Goal: Task Accomplishment & Management: Manage account settings

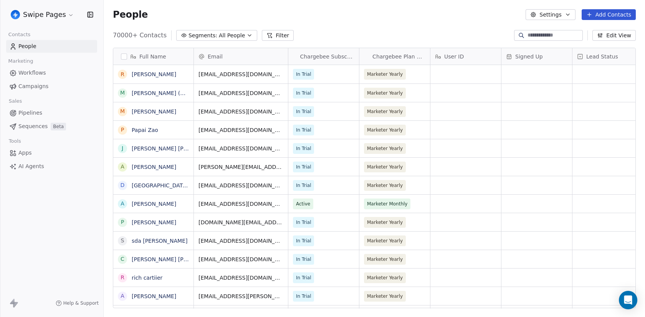
scroll to position [278, 542]
click at [219, 38] on span "All People" at bounding box center [232, 35] width 26 height 8
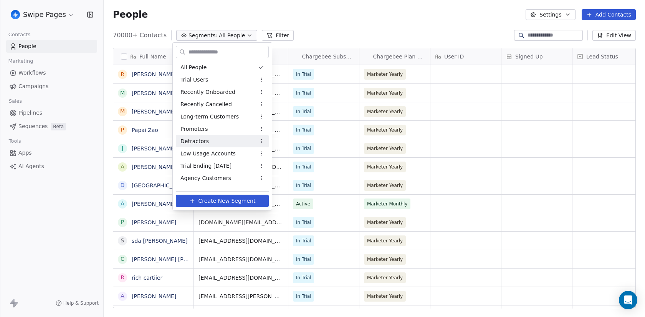
scroll to position [217, 0]
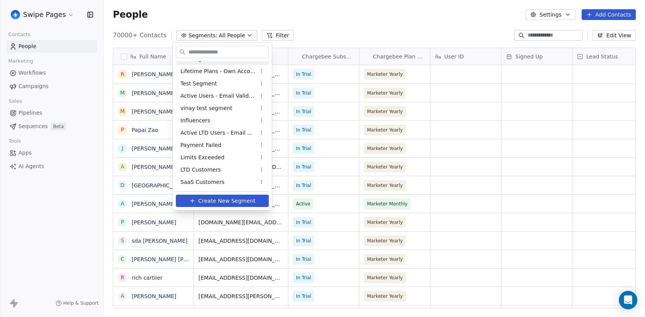
click at [243, 28] on html "Swipe Pages Contacts People Marketing Workflows Campaigns Sales Pipelines Seque…" at bounding box center [322, 158] width 645 height 317
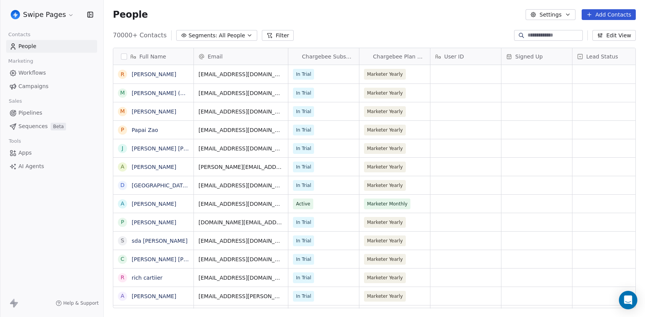
click at [30, 15] on html "Swipe Pages Contacts People Marketing Workflows Campaigns Sales Pipelines Seque…" at bounding box center [322, 158] width 645 height 317
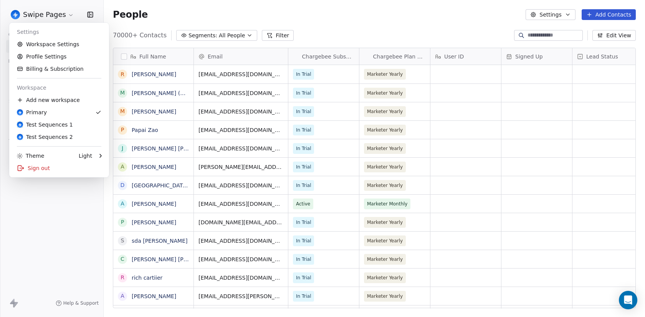
click at [66, 220] on html "Swipe Pages Contacts People Marketing Workflows Campaigns Sales Pipelines Seque…" at bounding box center [322, 158] width 645 height 317
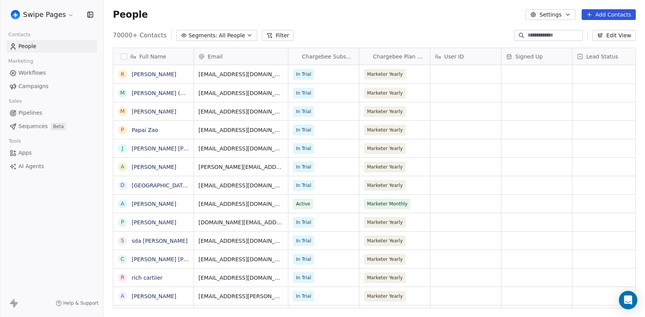
click at [51, 125] on span "Beta" at bounding box center [58, 127] width 15 height 8
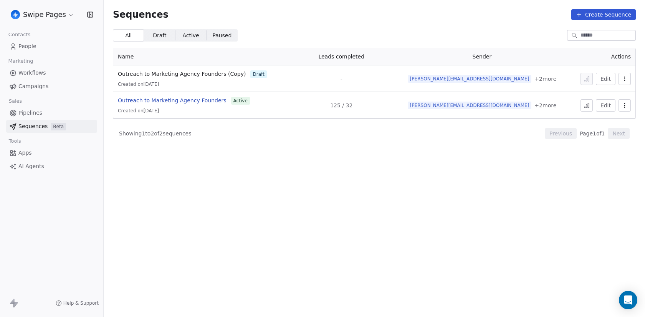
click at [214, 101] on span "Outreach to Marketing Agency Founders" at bounding box center [172, 100] width 109 height 6
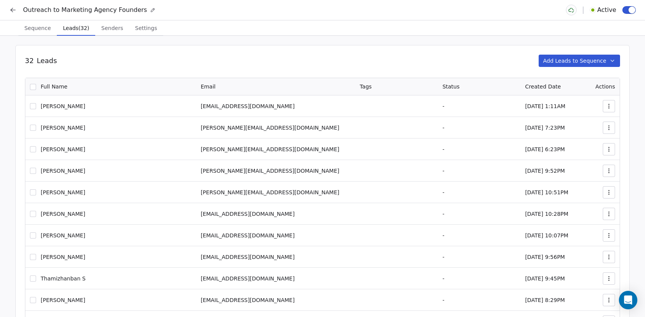
click at [71, 29] on span "Leads (32)" at bounding box center [76, 28] width 32 height 11
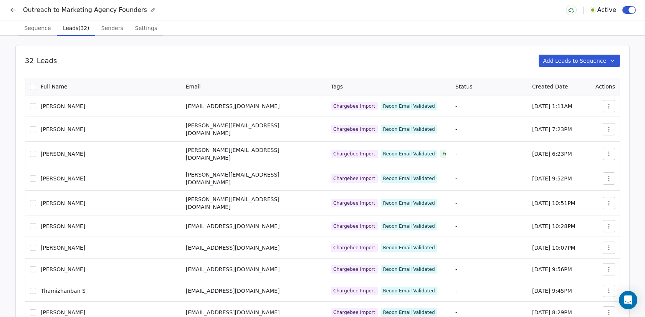
click at [15, 7] on icon at bounding box center [13, 10] width 8 height 8
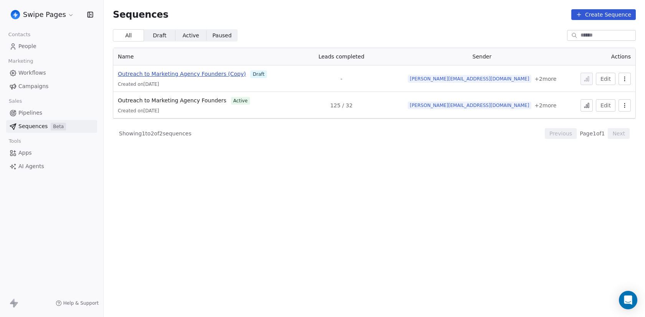
click at [179, 72] on span "Outreach to Marketing Agency Founders (Copy)" at bounding box center [182, 74] width 128 height 6
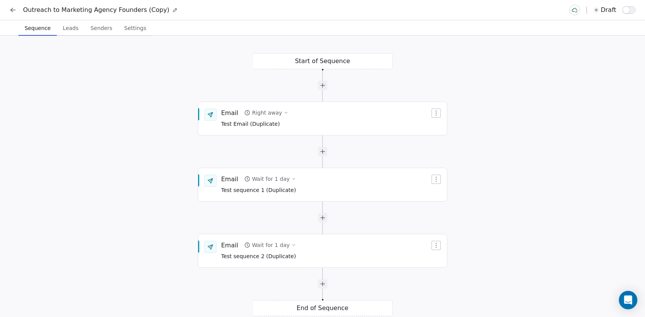
click at [72, 30] on span "Leads" at bounding box center [71, 28] width 22 height 11
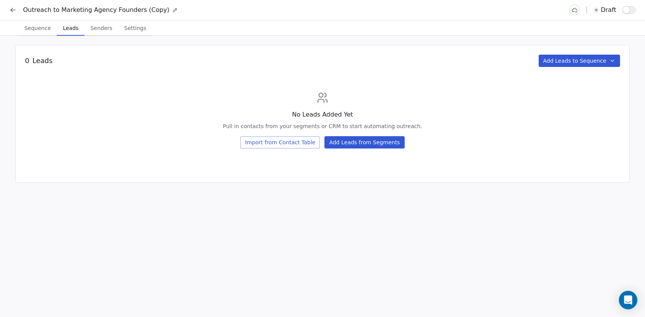
click at [368, 141] on button "Add Leads from Segments" at bounding box center [365, 142] width 80 height 12
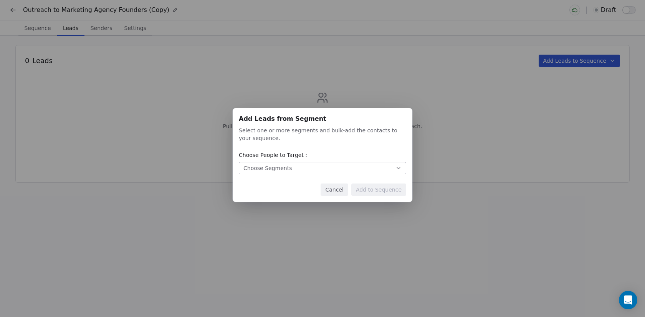
click at [342, 163] on button "Choose Segments" at bounding box center [322, 168] width 167 height 12
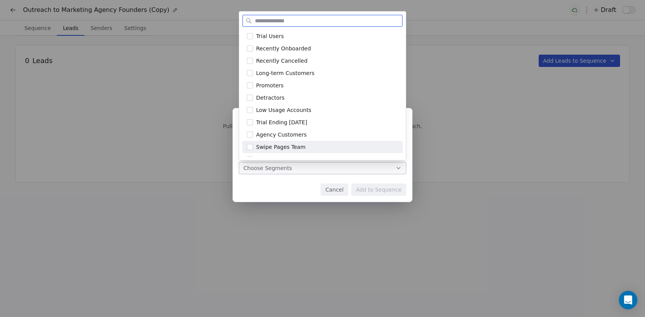
click at [319, 145] on div "Swipe Pages Team" at bounding box center [327, 147] width 142 height 8
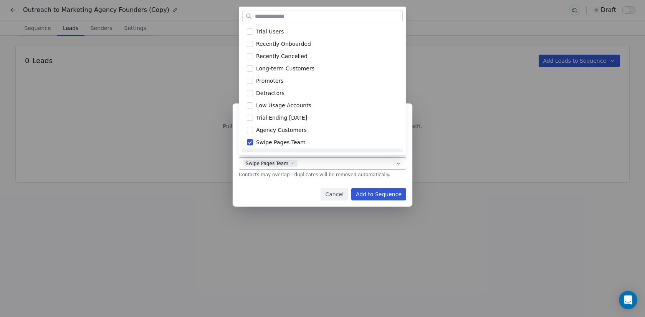
click at [291, 183] on div "Add Leads from Segment Add Leads from Segment Select one or more segments and b…" at bounding box center [322, 158] width 645 height 134
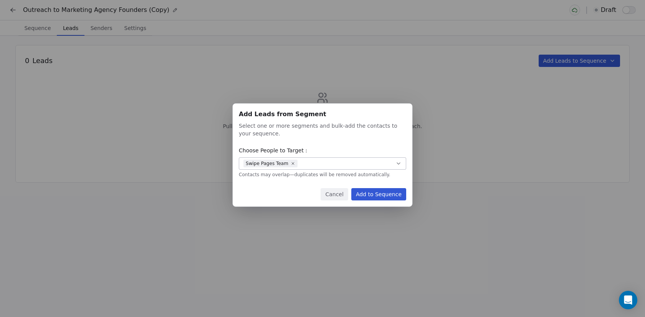
click at [389, 192] on button "Add to Sequence" at bounding box center [378, 194] width 55 height 12
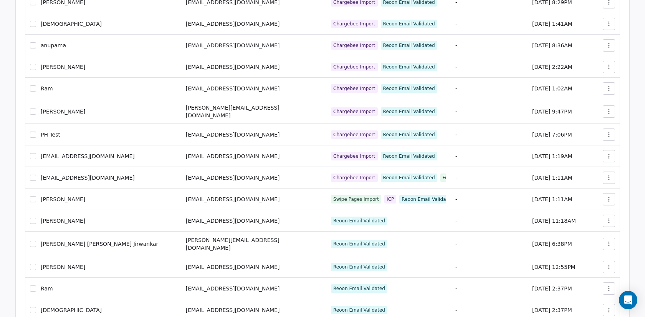
scroll to position [315, 0]
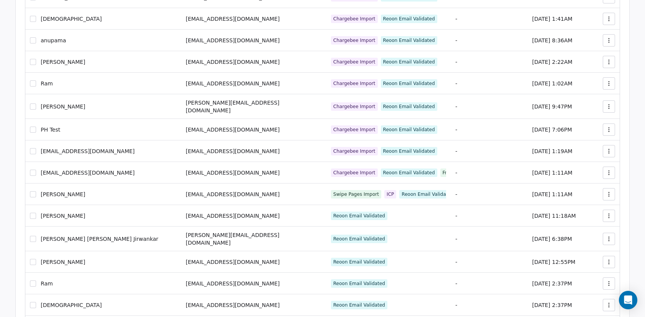
click at [32, 258] on div "[PERSON_NAME]" at bounding box center [103, 262] width 147 height 8
click at [33, 259] on button "button" at bounding box center [33, 262] width 6 height 6
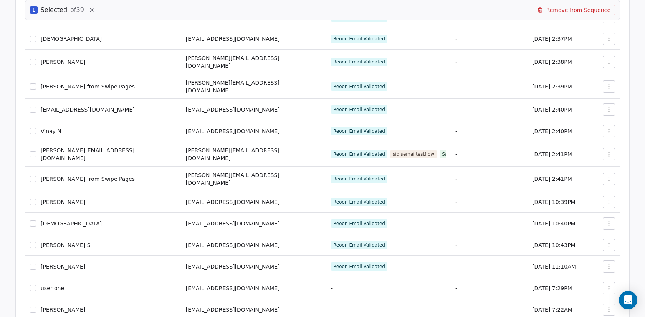
scroll to position [635, 0]
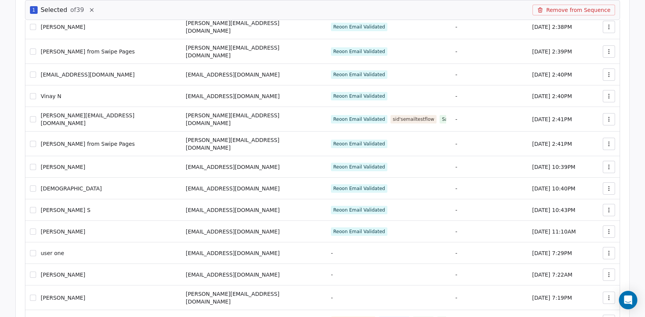
click at [32, 228] on button "button" at bounding box center [33, 231] width 6 height 6
click at [33, 250] on button "button" at bounding box center [33, 253] width 6 height 6
click at [33, 270] on div "Balaji SwipeOne" at bounding box center [103, 274] width 147 height 8
click at [33, 271] on button "button" at bounding box center [33, 274] width 6 height 6
click at [33, 294] on button "button" at bounding box center [33, 297] width 6 height 6
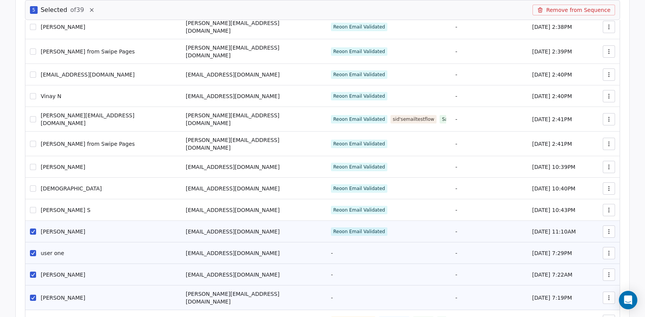
click at [33, 316] on button "button" at bounding box center [33, 320] width 6 height 6
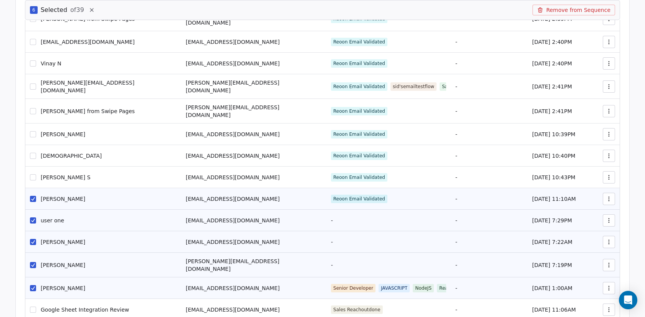
scroll to position [677, 0]
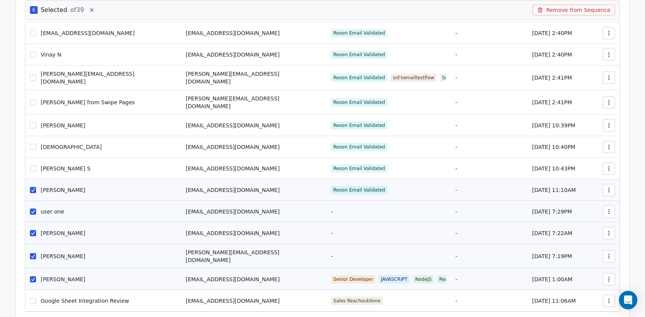
click at [31, 297] on button "button" at bounding box center [33, 300] width 6 height 6
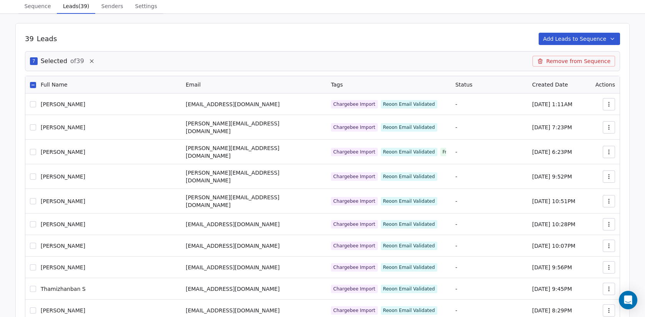
scroll to position [0, 0]
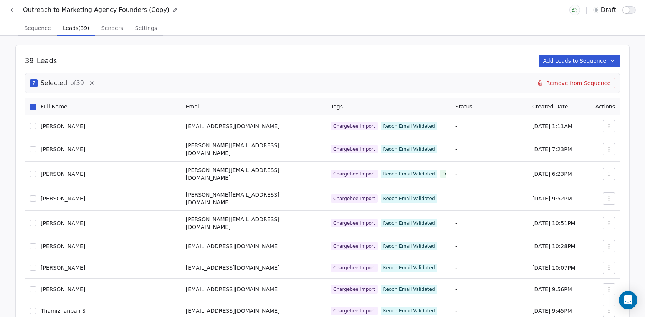
click at [591, 86] on button "Remove from Sequence" at bounding box center [574, 83] width 83 height 11
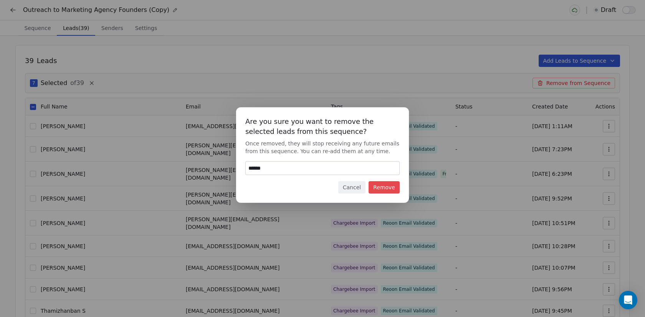
type input "******"
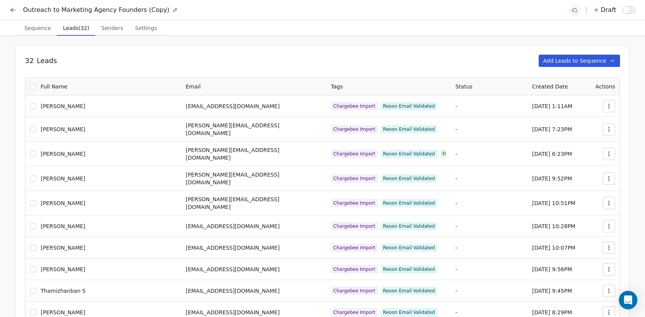
click at [15, 8] on icon at bounding box center [13, 10] width 8 height 8
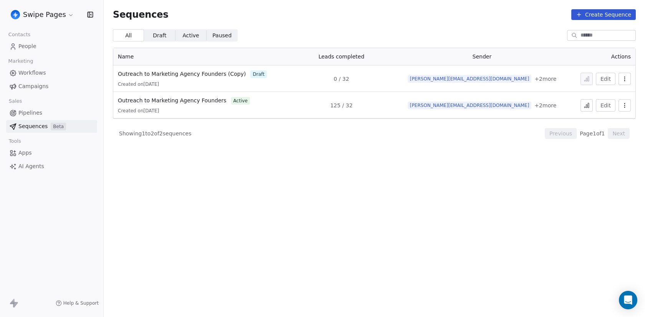
click at [624, 78] on icon "button" at bounding box center [625, 79] width 6 height 6
click at [230, 73] on html "Swipe Pages Contacts People Marketing Workflows Campaigns Sales Pipelines Seque…" at bounding box center [322, 158] width 645 height 317
click at [230, 73] on span "Outreach to Marketing Agency Founders (Copy)" at bounding box center [182, 74] width 128 height 6
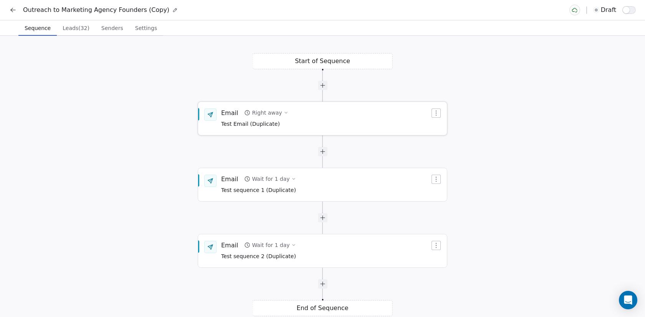
click at [335, 117] on div "Email Right away Test Email (Duplicate)" at bounding box center [325, 118] width 209 height 20
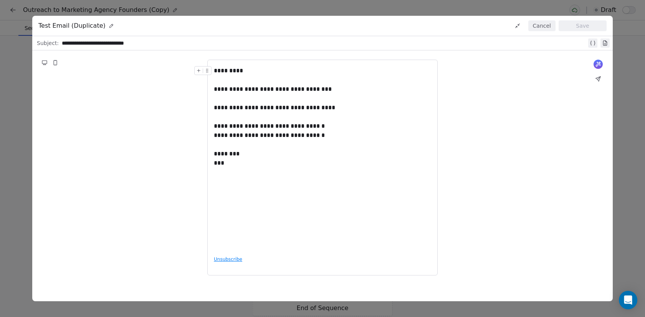
click at [540, 25] on button "Cancel" at bounding box center [542, 25] width 27 height 11
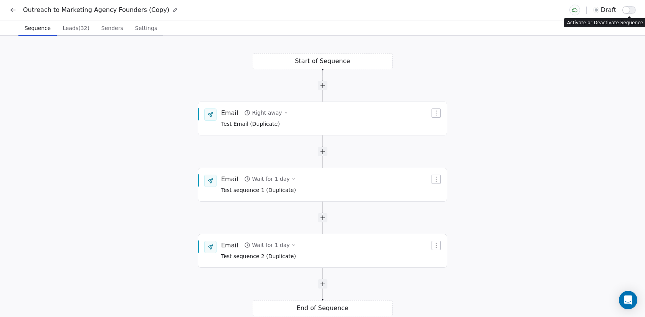
click at [626, 8] on span "button" at bounding box center [626, 10] width 7 height 7
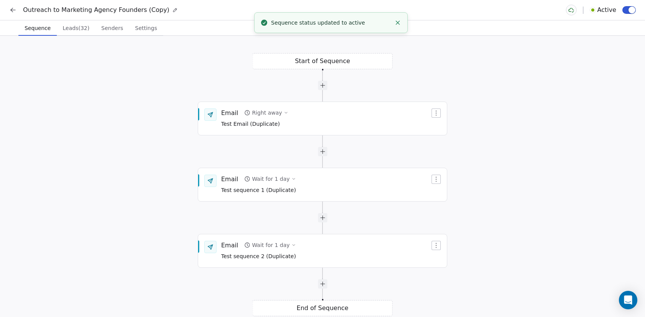
click at [10, 9] on icon at bounding box center [13, 10] width 8 height 8
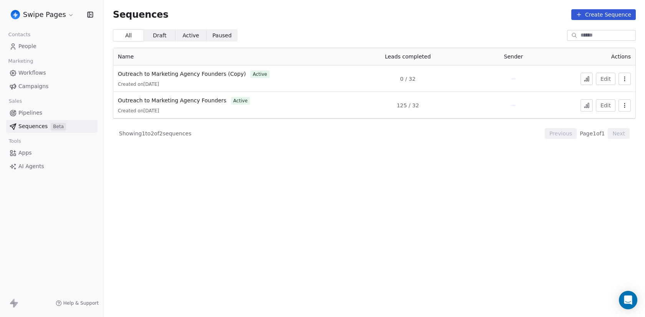
click at [27, 15] on html "Swipe Pages Contacts People Marketing Workflows Campaigns Sales Pipelines Seque…" at bounding box center [322, 158] width 645 height 317
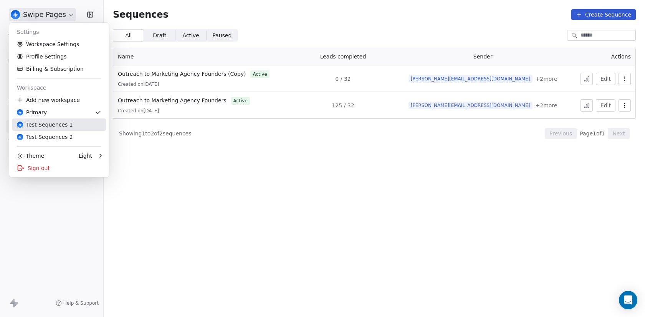
click at [47, 123] on div "Test Sequences 1" at bounding box center [45, 125] width 56 height 8
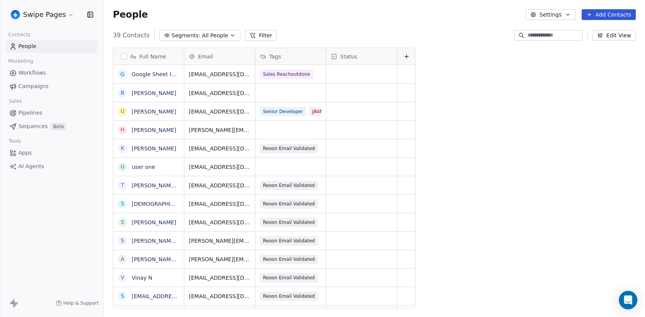
scroll to position [278, 542]
click at [51, 130] on span "Beta" at bounding box center [58, 127] width 15 height 8
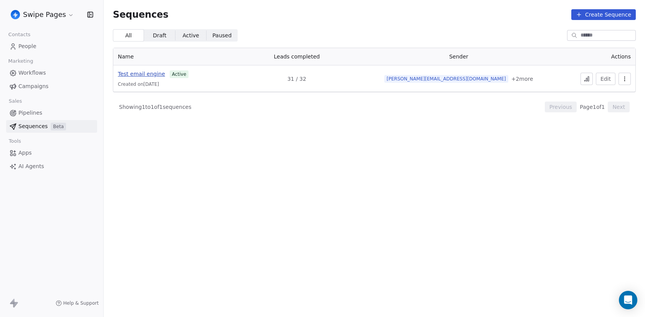
click at [157, 75] on span "Test email engine" at bounding box center [141, 74] width 47 height 6
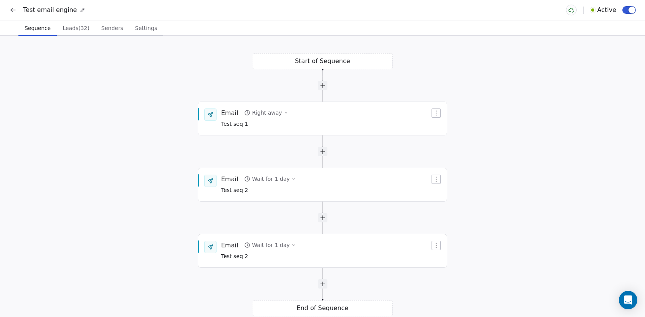
click at [14, 11] on icon at bounding box center [13, 10] width 8 height 8
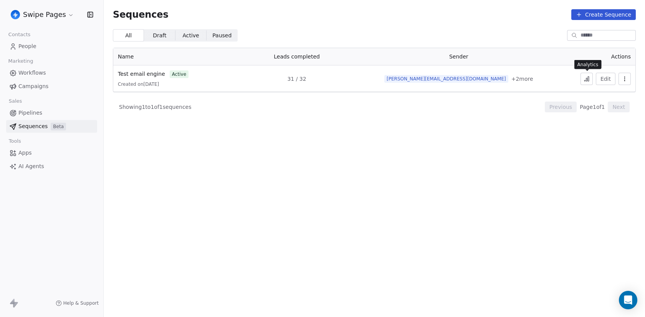
click at [588, 78] on icon at bounding box center [587, 79] width 1 height 3
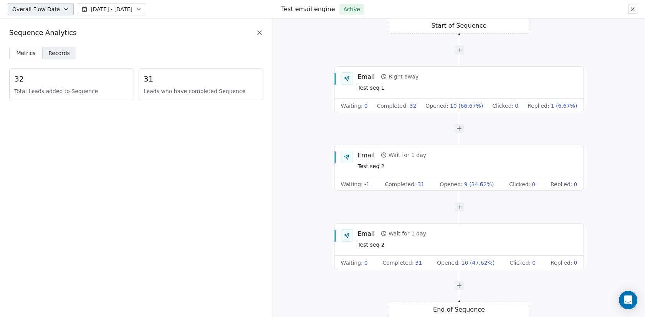
click at [59, 53] on span "Records" at bounding box center [59, 53] width 22 height 8
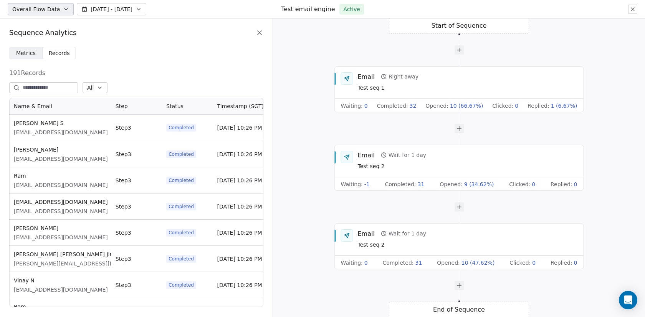
click at [312, 151] on div "Start of Sequence Email Right away Test seq 1 Waiting : 0 Completed : 32 Opened…" at bounding box center [459, 167] width 372 height 298
click at [31, 57] on span "Metrics Metrics" at bounding box center [25, 53] width 33 height 12
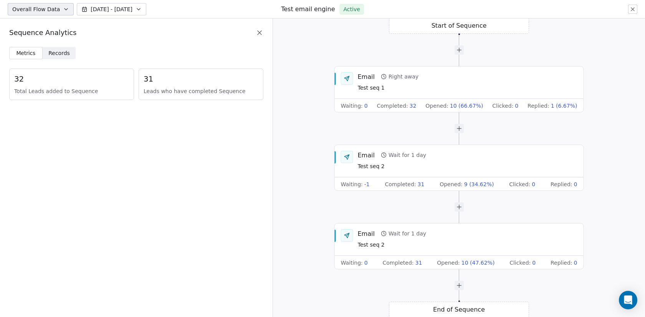
click at [259, 30] on icon at bounding box center [260, 33] width 8 height 8
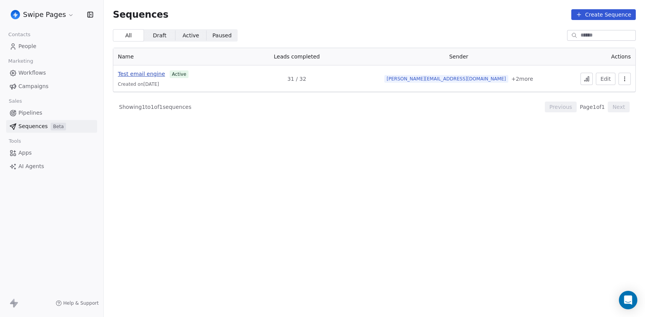
click at [159, 73] on span "Test email engine" at bounding box center [141, 74] width 47 height 6
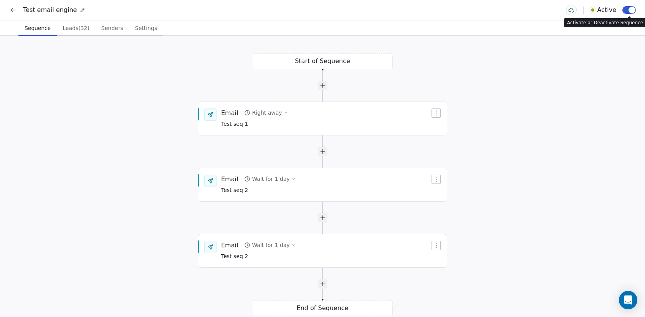
click at [629, 10] on span "button" at bounding box center [632, 10] width 7 height 7
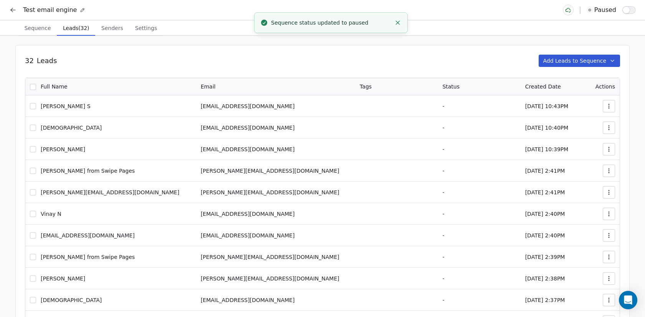
click at [76, 29] on span "Leads (32)" at bounding box center [76, 28] width 32 height 11
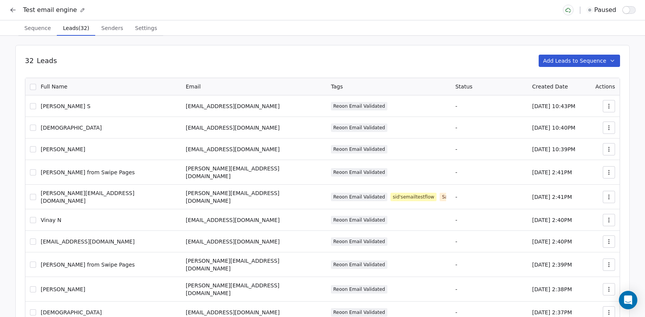
click at [33, 86] on button "button" at bounding box center [33, 87] width 6 height 6
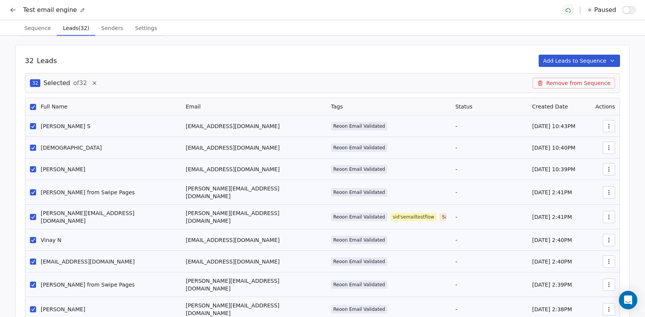
click at [575, 84] on button "Remove from Sequence" at bounding box center [574, 83] width 83 height 11
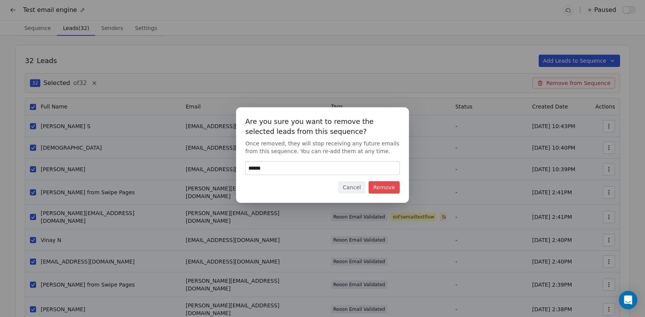
type input "******"
click at [378, 192] on button "Remove" at bounding box center [384, 187] width 31 height 12
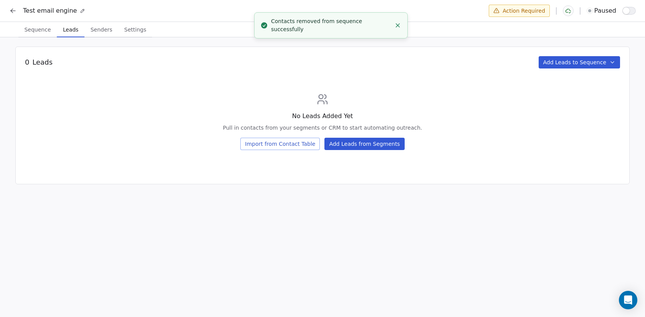
click at [373, 146] on button "Add Leads from Segments" at bounding box center [365, 144] width 80 height 12
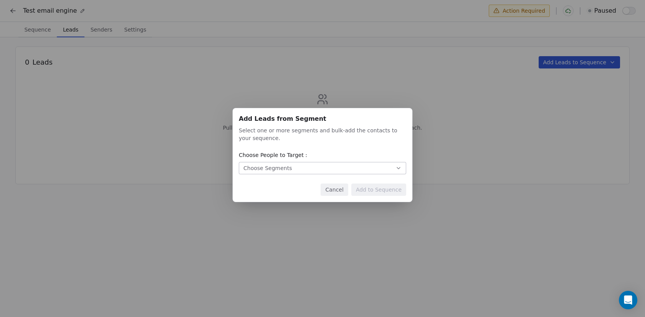
click at [314, 169] on button "Choose Segments" at bounding box center [322, 168] width 167 height 12
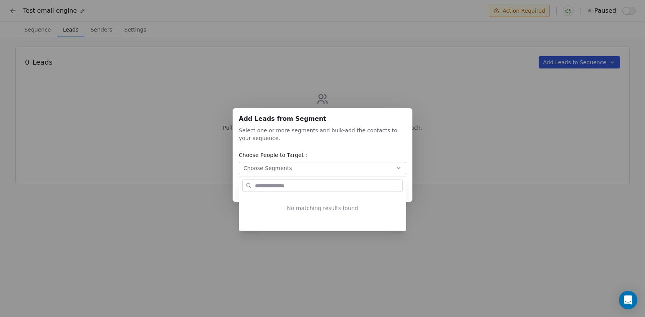
click at [308, 113] on div "Add Leads from Segment Add Leads from Segment Select one or more segments and b…" at bounding box center [322, 158] width 645 height 125
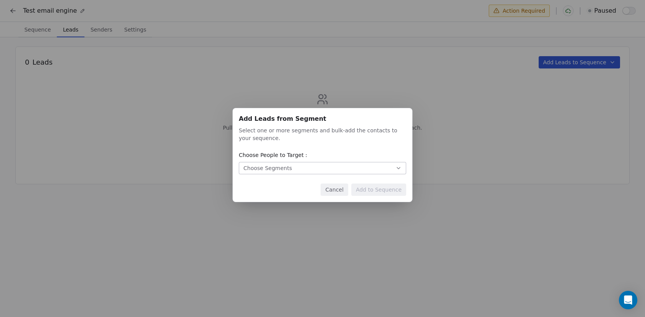
click at [286, 162] on button "Choose Segments" at bounding box center [322, 168] width 167 height 12
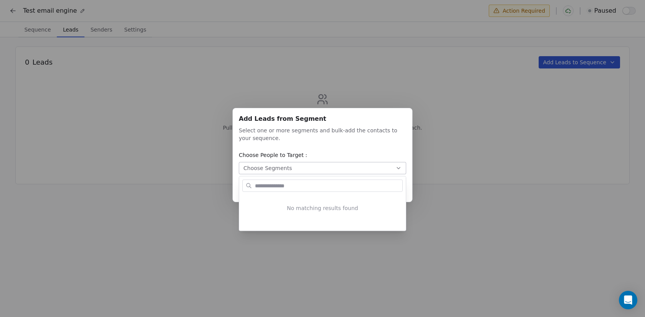
click at [288, 152] on div "Add Leads from Segment Add Leads from Segment Select one or more segments and b…" at bounding box center [322, 158] width 645 height 125
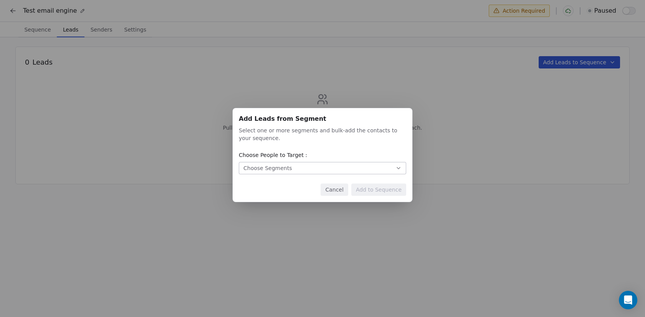
click at [335, 188] on button "Cancel" at bounding box center [334, 189] width 27 height 12
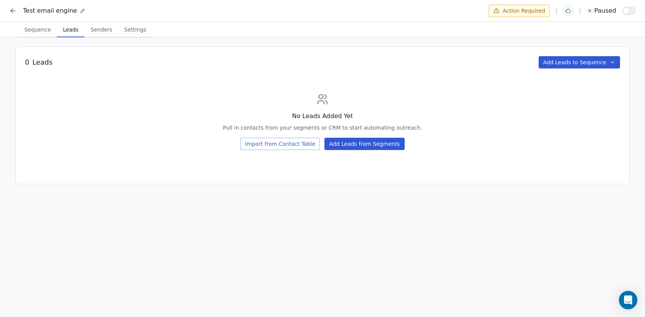
click at [544, 57] on button "Add Leads to Sequence" at bounding box center [580, 62] width 82 height 12
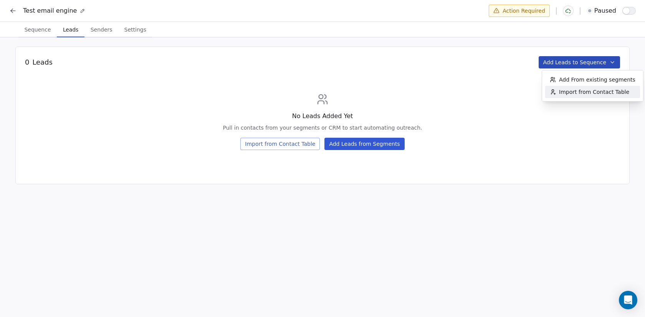
click at [580, 92] on span "Import from Contact Table" at bounding box center [594, 92] width 70 height 8
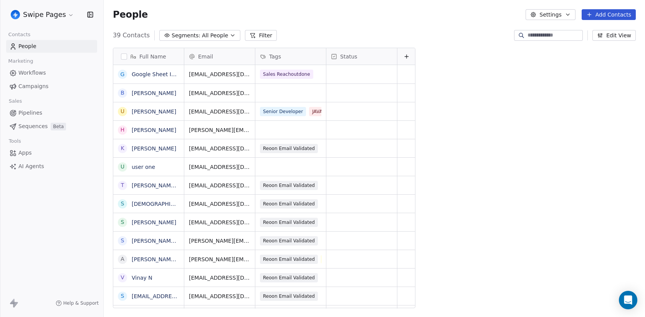
scroll to position [0, 0]
click at [123, 56] on button "button" at bounding box center [124, 56] width 6 height 6
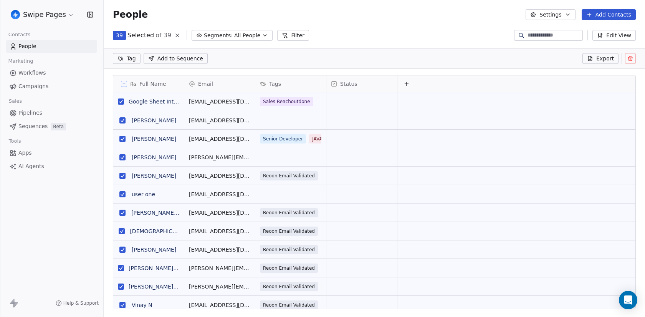
scroll to position [252, 542]
click at [121, 101] on button "grid" at bounding box center [121, 101] width 6 height 6
click at [119, 122] on button "grid" at bounding box center [122, 120] width 6 height 6
click at [120, 141] on button "grid" at bounding box center [122, 139] width 6 height 6
click at [121, 158] on button "grid" at bounding box center [122, 157] width 6 height 6
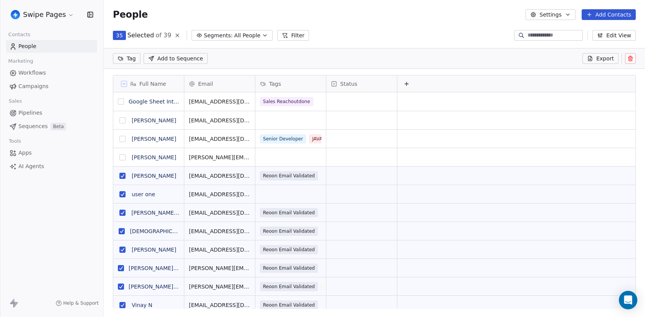
click at [121, 175] on button "grid" at bounding box center [122, 175] width 6 height 6
click at [123, 194] on button "grid" at bounding box center [122, 194] width 6 height 6
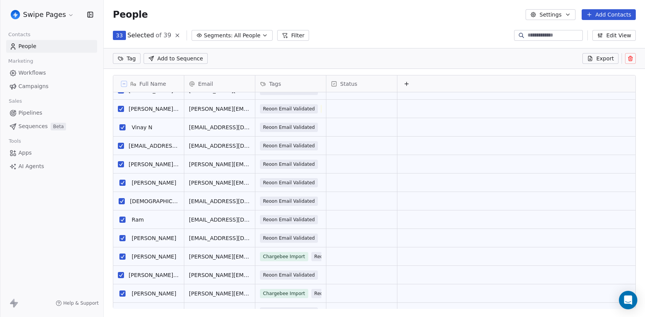
scroll to position [0, 0]
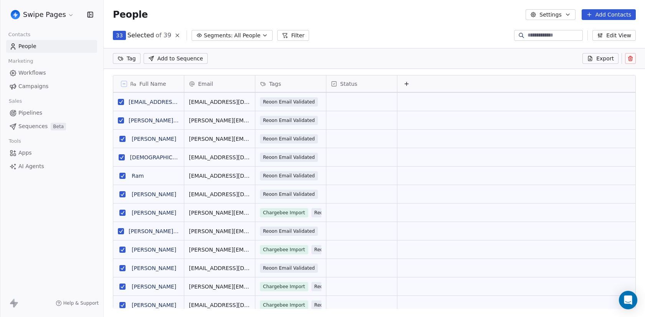
click at [121, 192] on button "grid" at bounding box center [122, 194] width 6 height 6
click at [193, 60] on span "Add to Sequence" at bounding box center [180, 59] width 46 height 8
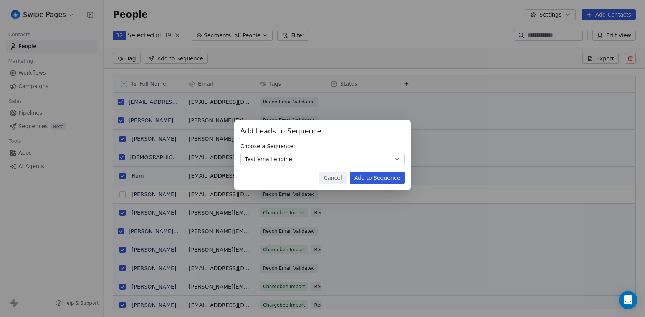
click at [351, 156] on button "Test email engine" at bounding box center [322, 159] width 164 height 12
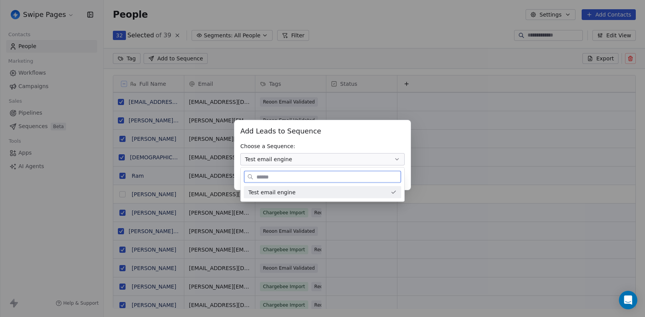
click at [346, 191] on div "Test email engine" at bounding box center [318, 192] width 139 height 8
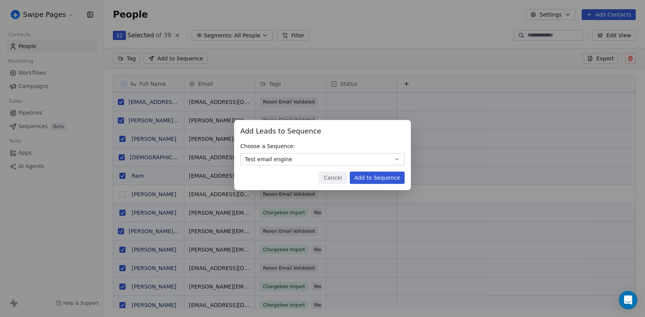
click at [396, 176] on button "Add to Sequence" at bounding box center [377, 177] width 55 height 12
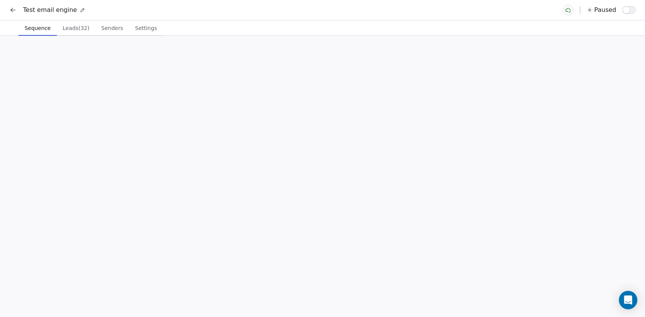
click at [35, 30] on span "Sequence" at bounding box center [38, 28] width 32 height 11
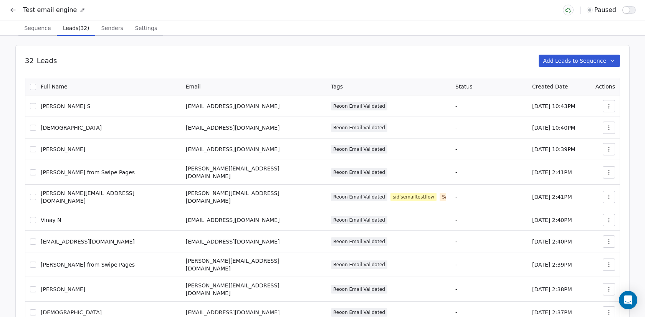
click at [66, 30] on span "Leads (32)" at bounding box center [76, 28] width 32 height 11
click at [36, 31] on span "Sequence" at bounding box center [37, 28] width 33 height 11
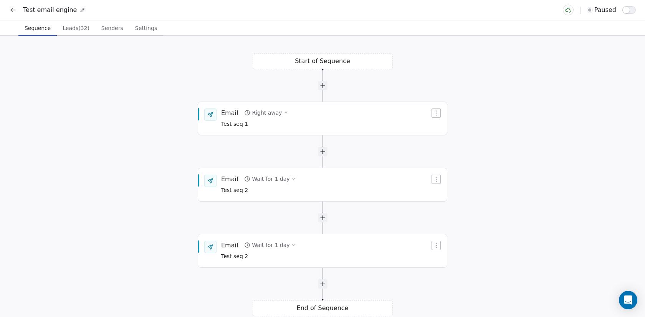
click at [15, 11] on icon at bounding box center [13, 10] width 8 height 8
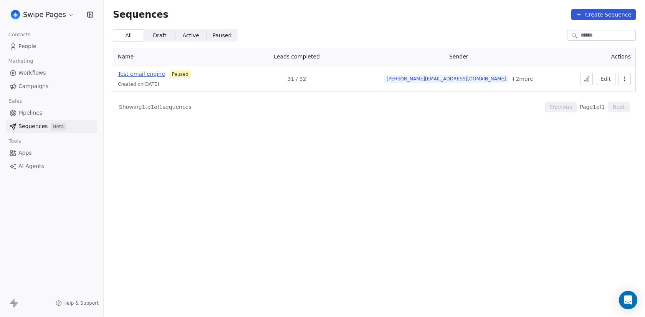
click at [152, 74] on span "Test email engine" at bounding box center [141, 74] width 47 height 6
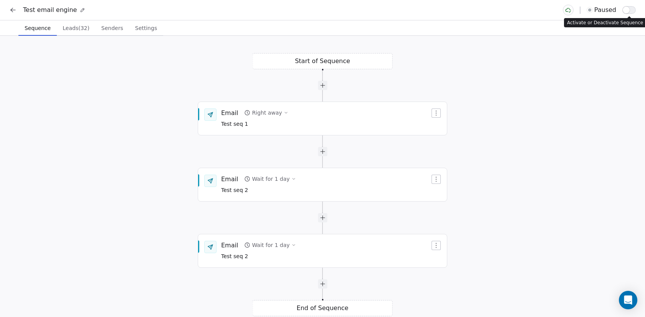
click at [627, 13] on span "button" at bounding box center [626, 10] width 7 height 7
click at [8, 12] on button at bounding box center [13, 10] width 11 height 11
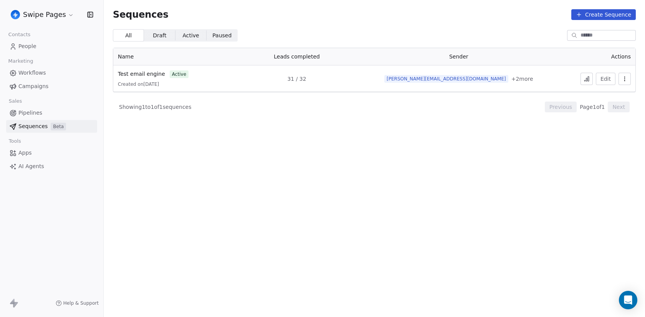
click at [41, 13] on html "Swipe Pages Contacts People Marketing Workflows Campaigns Sales Pipelines Seque…" at bounding box center [322, 158] width 645 height 317
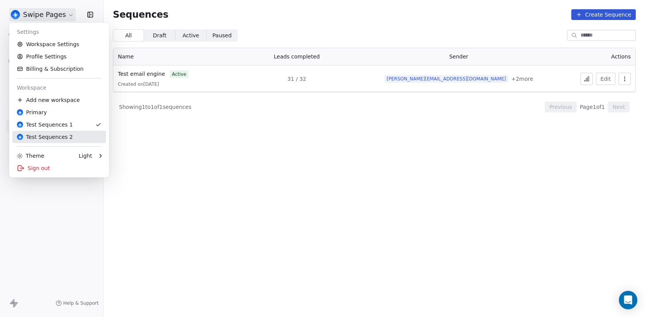
click at [80, 136] on div "Test Sequences 2" at bounding box center [59, 137] width 85 height 8
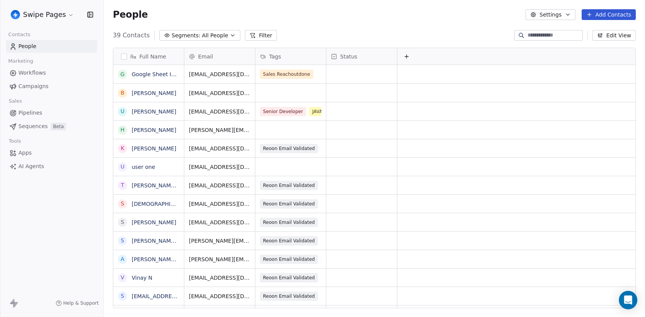
scroll to position [278, 542]
click at [51, 126] on span "Beta" at bounding box center [58, 127] width 15 height 8
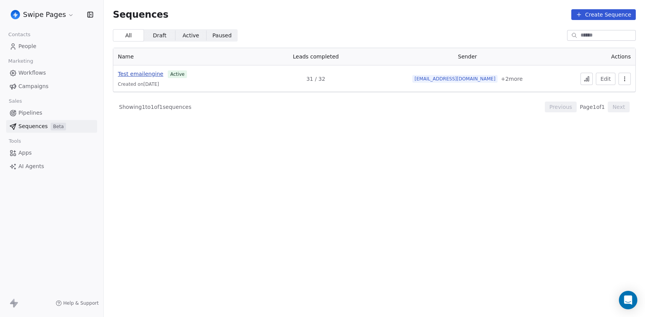
click at [142, 75] on span "Test emailengine" at bounding box center [140, 74] width 45 height 6
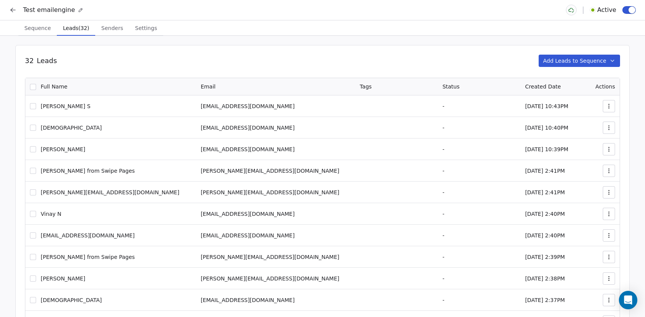
click at [75, 30] on span "Leads (32)" at bounding box center [76, 28] width 32 height 11
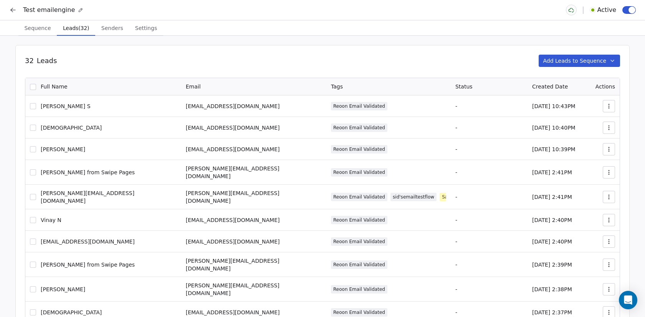
click at [34, 88] on button "button" at bounding box center [33, 87] width 6 height 6
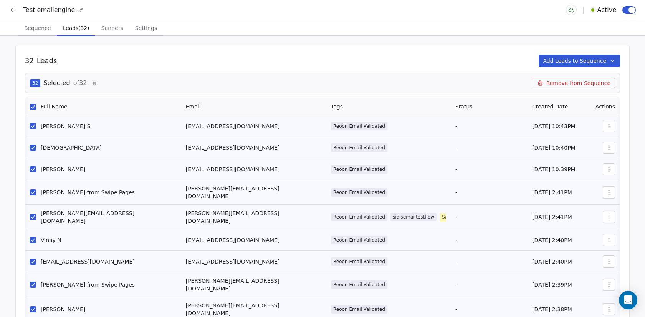
click at [583, 85] on button "Remove from Sequence" at bounding box center [574, 83] width 83 height 11
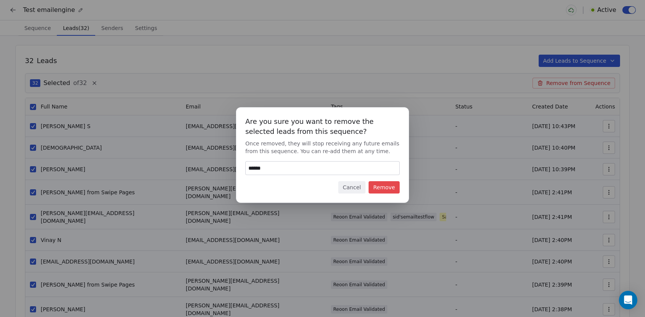
type input "******"
click at [379, 193] on button "Remove" at bounding box center [384, 187] width 31 height 12
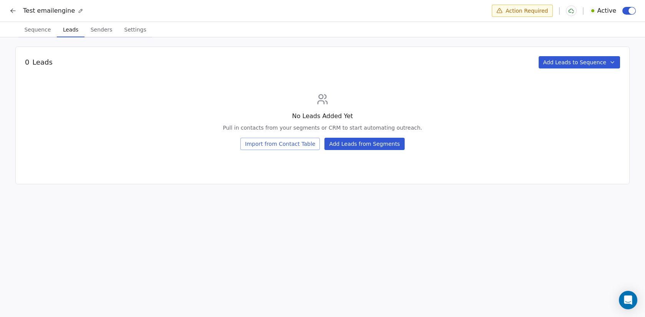
click at [562, 63] on button "Add Leads to Sequence" at bounding box center [580, 62] width 82 height 12
click at [342, 142] on html "Test emailengine Action Required Active Sequence Sequence Leads Leads Senders S…" at bounding box center [322, 159] width 645 height 318
click at [296, 145] on button "Import from Contact Table" at bounding box center [280, 144] width 80 height 12
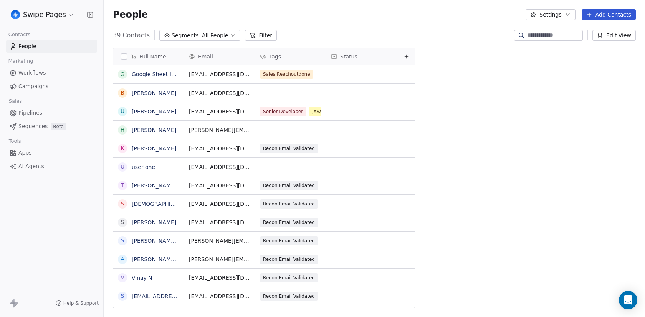
scroll to position [0, 0]
click at [125, 54] on button "button" at bounding box center [124, 56] width 6 height 6
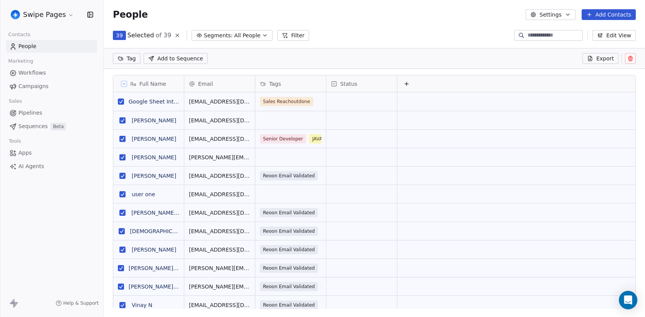
scroll to position [252, 542]
click at [121, 102] on button "grid" at bounding box center [121, 101] width 6 height 6
click at [123, 120] on button "grid" at bounding box center [122, 120] width 6 height 6
click at [123, 136] on button "grid" at bounding box center [122, 139] width 6 height 6
click at [123, 158] on button "grid" at bounding box center [122, 157] width 6 height 6
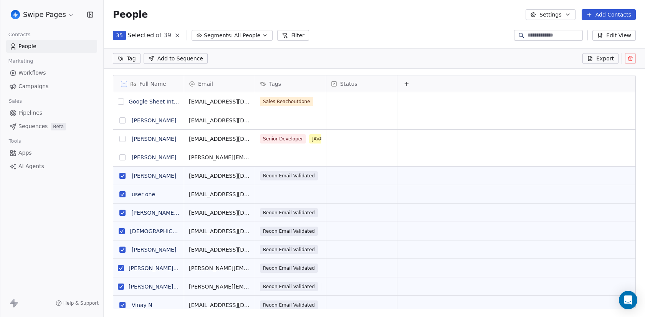
click at [123, 177] on button "grid" at bounding box center [122, 175] width 6 height 6
click at [123, 196] on button "grid" at bounding box center [122, 194] width 6 height 6
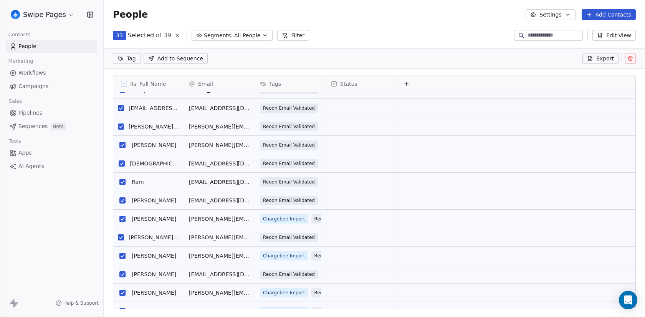
scroll to position [215, 0]
click at [122, 202] on button "grid" at bounding box center [122, 200] width 6 height 6
click at [199, 58] on span "Add to Sequence" at bounding box center [180, 59] width 46 height 8
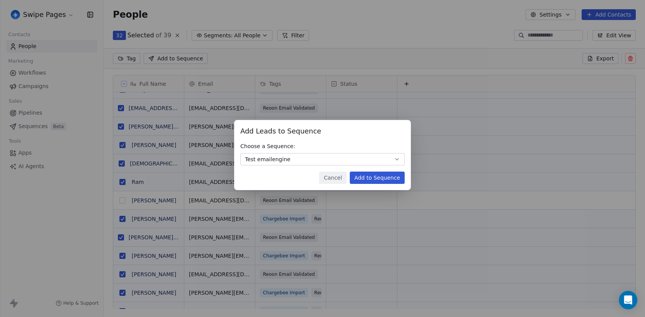
click at [399, 179] on button "Add to Sequence" at bounding box center [377, 177] width 55 height 12
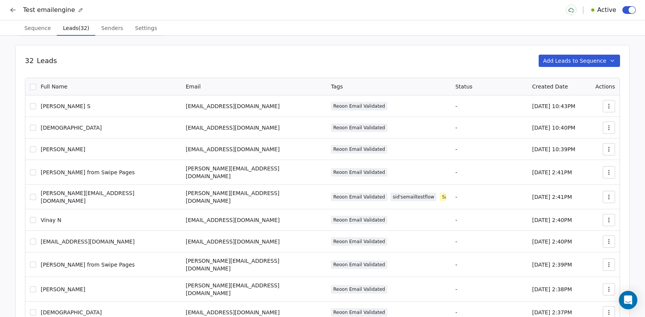
click at [627, 9] on button "button" at bounding box center [629, 10] width 13 height 8
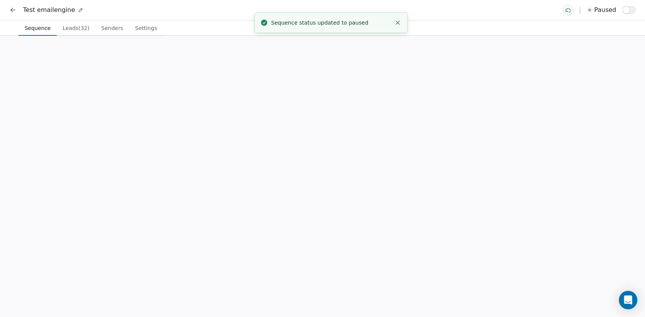
click at [22, 28] on span "Sequence" at bounding box center [38, 28] width 32 height 11
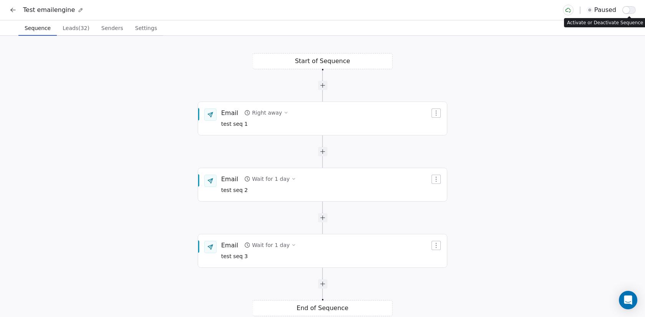
click at [630, 10] on button "button" at bounding box center [629, 10] width 13 height 8
click at [17, 9] on icon at bounding box center [13, 10] width 8 height 8
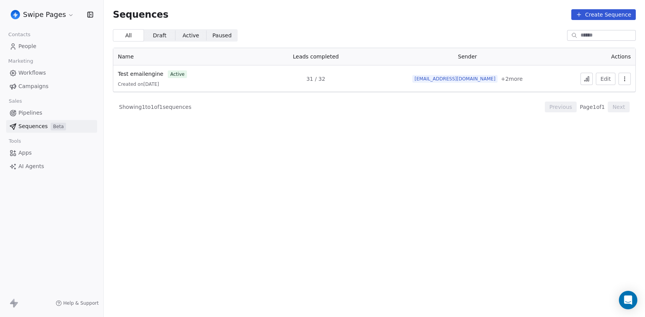
click at [37, 18] on html "Swipe Pages Contacts People Marketing Workflows Campaigns Sales Pipelines Seque…" at bounding box center [322, 158] width 645 height 317
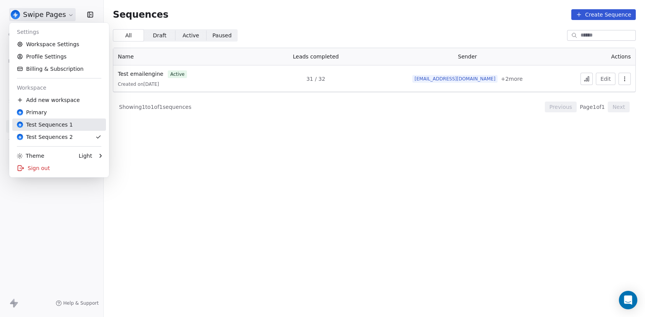
click at [65, 123] on div "Test Sequences 1" at bounding box center [45, 125] width 56 height 8
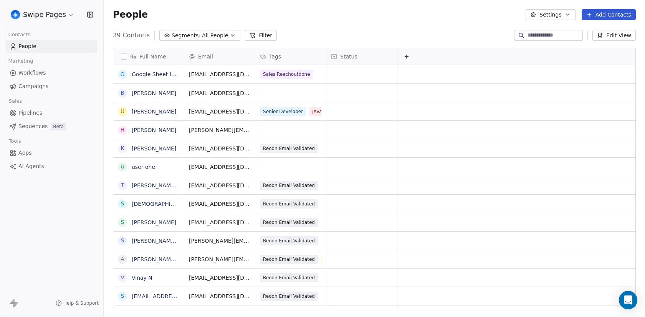
scroll to position [278, 542]
click at [65, 127] on link "Sequences Beta" at bounding box center [51, 126] width 91 height 13
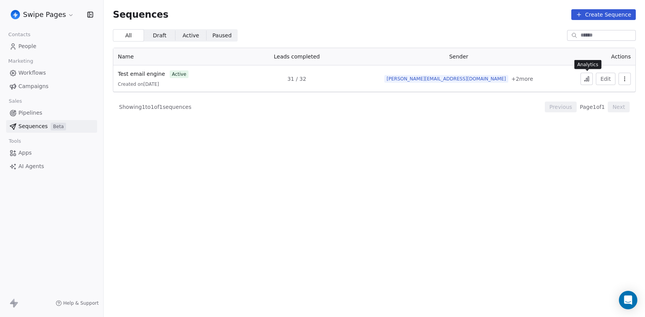
click at [589, 80] on icon at bounding box center [587, 79] width 6 height 6
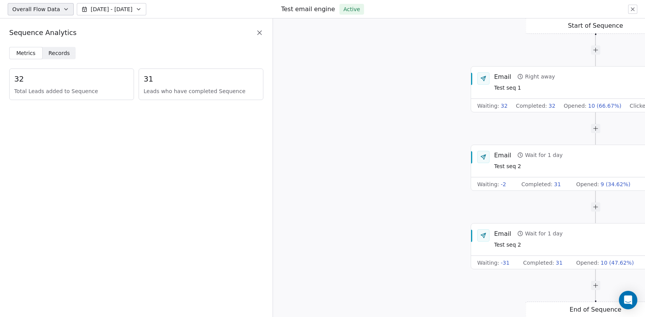
click at [66, 54] on span "Records" at bounding box center [59, 53] width 22 height 8
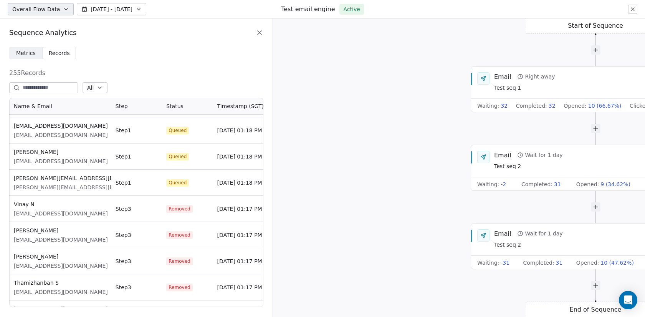
scroll to position [716, 0]
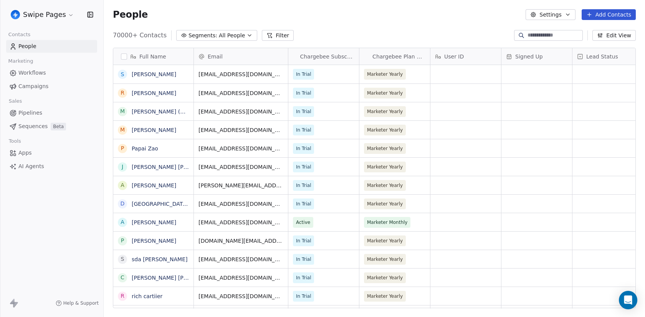
scroll to position [278, 542]
click at [60, 18] on html "Swipe Pages Contacts People Marketing Workflows Campaigns Sales Pipelines Seque…" at bounding box center [322, 158] width 645 height 317
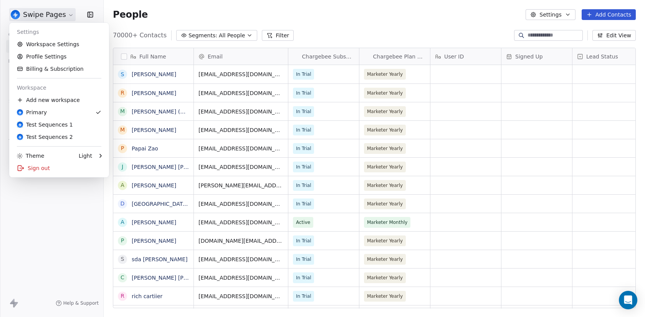
click at [68, 220] on html "Swipe Pages Contacts People Marketing Workflows Campaigns Sales Pipelines Seque…" at bounding box center [322, 158] width 645 height 317
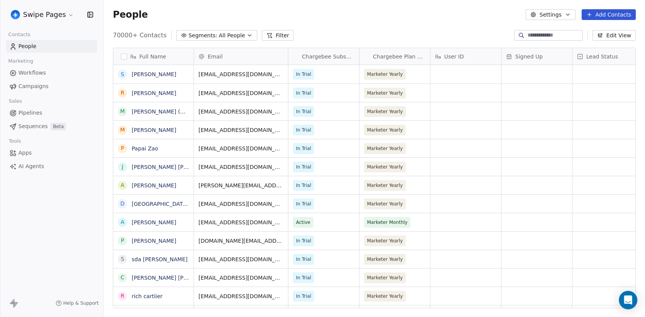
click at [61, 128] on span "Beta" at bounding box center [58, 127] width 15 height 8
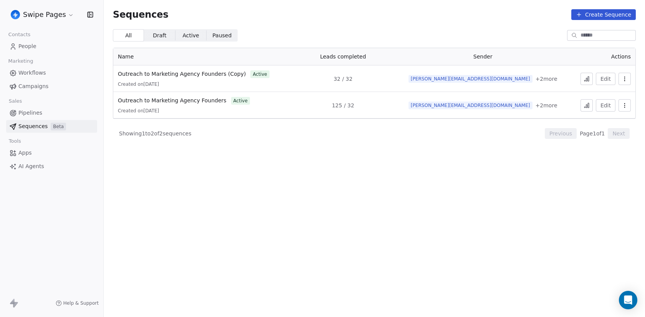
click at [53, 12] on html "Swipe Pages Contacts People Marketing Workflows Campaigns Sales Pipelines Seque…" at bounding box center [322, 158] width 645 height 317
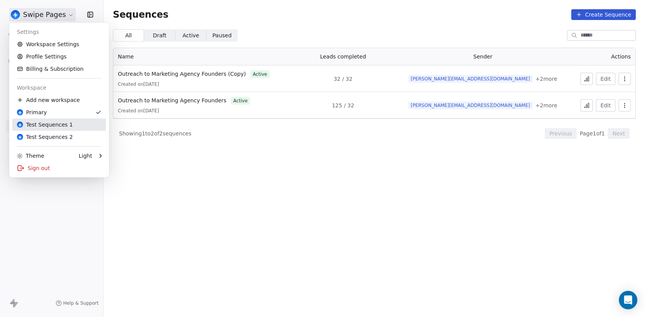
click at [55, 128] on div "Test Sequences 1" at bounding box center [45, 125] width 56 height 8
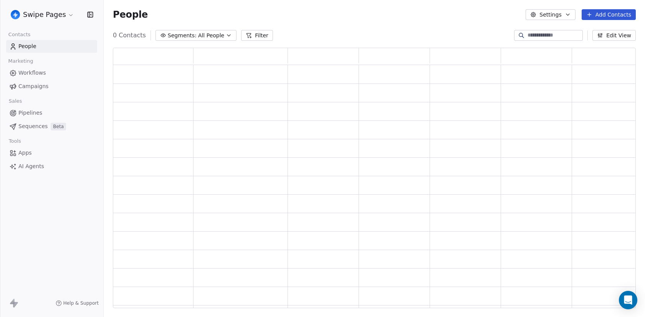
scroll to position [260, 523]
click at [49, 130] on link "Sequences Beta" at bounding box center [51, 126] width 91 height 13
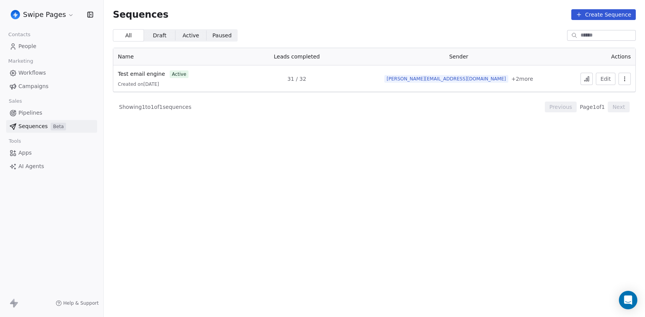
click at [24, 12] on html "Swipe Pages Contacts People Marketing Workflows Campaigns Sales Pipelines Seque…" at bounding box center [322, 158] width 645 height 317
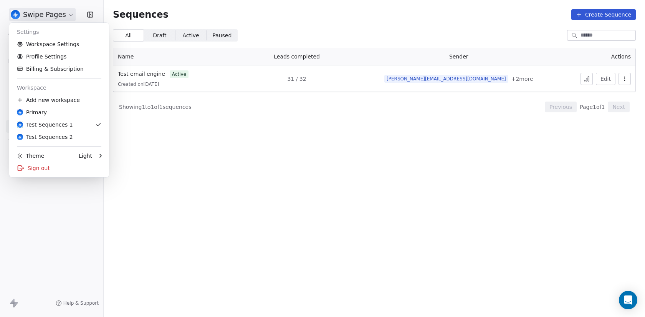
click at [40, 145] on div "Settings Workspace Settings Profile Settings Billing & Subscription Workspace A…" at bounding box center [59, 100] width 100 height 154
click at [40, 142] on div "Settings Workspace Settings Profile Settings Billing & Subscription Workspace A…" at bounding box center [59, 100] width 100 height 154
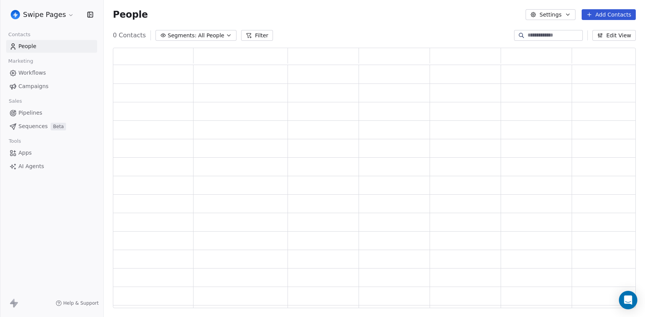
scroll to position [260, 523]
click at [40, 142] on div "Swipe Pages Contacts People Marketing Workflows Campaigns Sales Pipelines Seque…" at bounding box center [322, 158] width 645 height 317
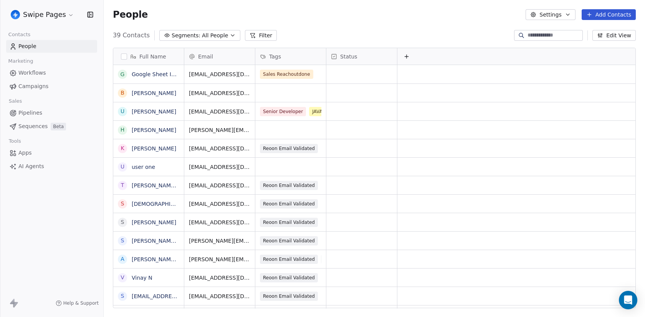
scroll to position [278, 542]
click at [40, 129] on span "Sequences" at bounding box center [32, 126] width 29 height 8
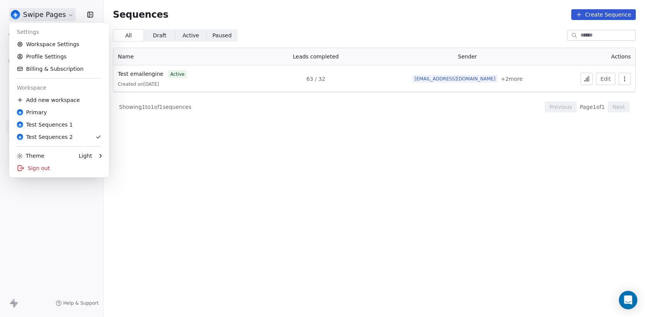
click at [44, 10] on html "Swipe Pages Contacts People Marketing Workflows Campaigns Sales Pipelines Seque…" at bounding box center [322, 158] width 645 height 317
click at [61, 124] on div "Test Sequences 1" at bounding box center [45, 125] width 56 height 8
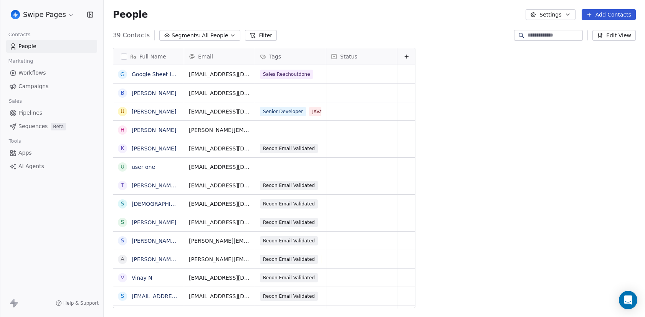
scroll to position [278, 542]
click at [75, 119] on link "Pipelines" at bounding box center [51, 112] width 91 height 13
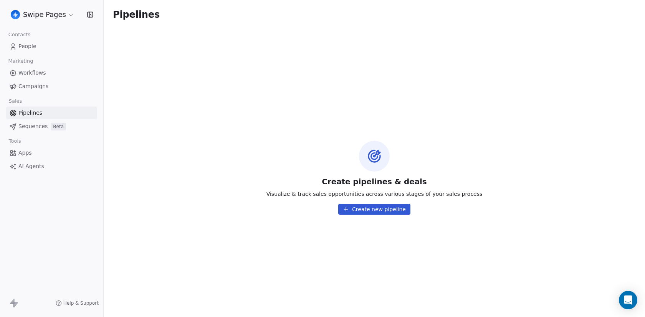
click at [79, 123] on link "Sequences Beta" at bounding box center [51, 126] width 91 height 13
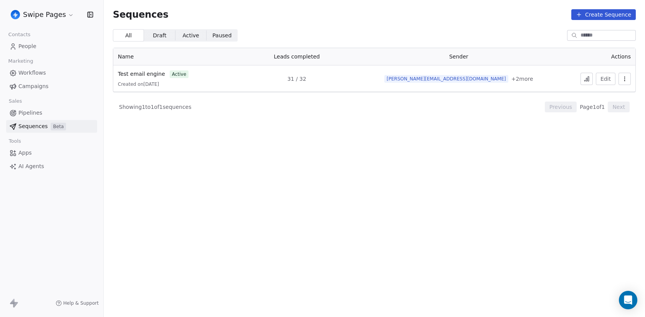
click at [621, 78] on button "button" at bounding box center [625, 79] width 12 height 12
click at [155, 75] on html "Swipe Pages Contacts People Marketing Workflows Campaigns Sales Pipelines Seque…" at bounding box center [322, 158] width 645 height 317
click at [155, 75] on span "Test email engine" at bounding box center [141, 74] width 47 height 6
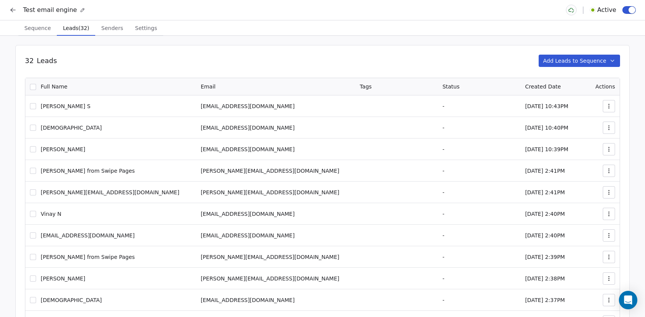
click at [74, 30] on span "Leads (32)" at bounding box center [76, 28] width 32 height 11
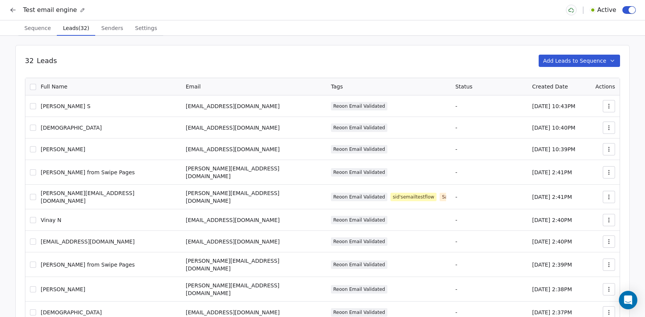
click at [25, 87] on th "Full Name" at bounding box center [103, 86] width 156 height 17
click at [33, 87] on button "button" at bounding box center [33, 87] width 6 height 6
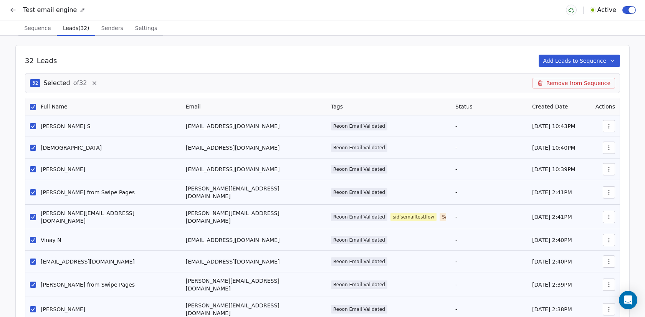
click at [566, 86] on button "Remove from Sequence" at bounding box center [574, 83] width 83 height 11
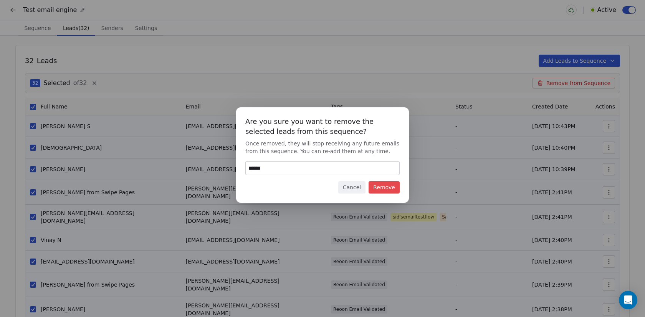
type input "******"
click at [379, 194] on div "Are you sure you want to remove the selected leads from this sequence? Once rem…" at bounding box center [322, 154] width 173 height 95
click at [379, 192] on button "Remove" at bounding box center [384, 187] width 31 height 12
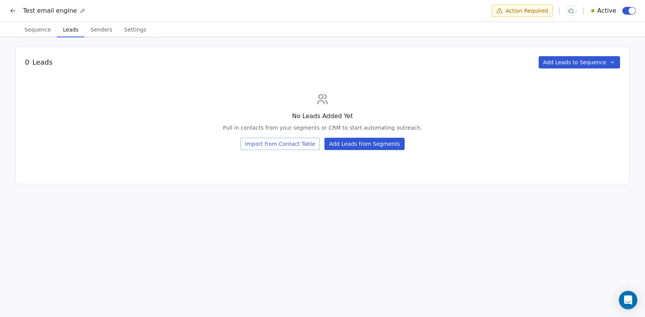
click at [623, 9] on button "button" at bounding box center [629, 11] width 13 height 8
click at [293, 145] on button "Import from Contact Table" at bounding box center [280, 144] width 80 height 12
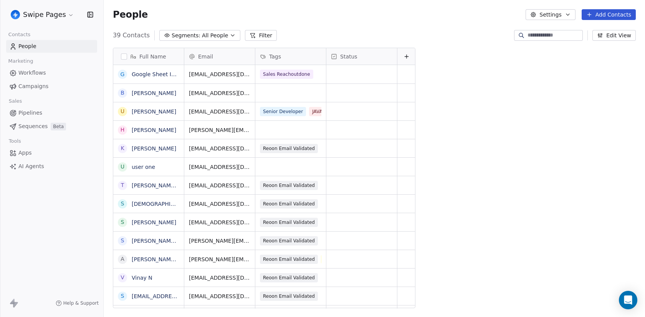
scroll to position [278, 542]
click at [129, 55] on div "Full Name" at bounding box center [148, 57] width 60 height 8
click at [125, 61] on html "Swipe Pages Contacts People Marketing Workflows Campaigns Sales Pipelines Seque…" at bounding box center [322, 158] width 645 height 317
click at [125, 56] on button "button" at bounding box center [124, 56] width 6 height 6
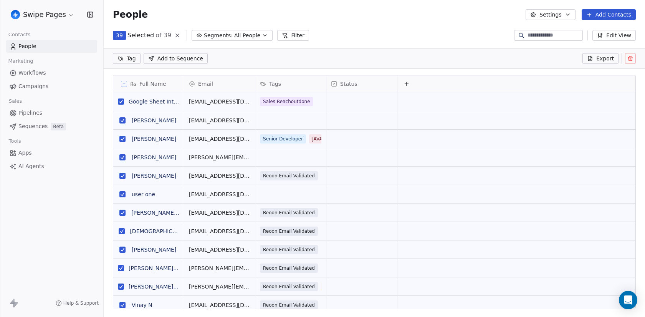
click at [124, 103] on button "grid" at bounding box center [121, 101] width 6 height 6
click at [122, 119] on button "grid" at bounding box center [122, 120] width 6 height 6
click at [122, 136] on button "grid" at bounding box center [122, 139] width 6 height 6
click at [119, 152] on div "H" at bounding box center [122, 156] width 9 height 9
click at [123, 158] on button "grid" at bounding box center [122, 157] width 6 height 6
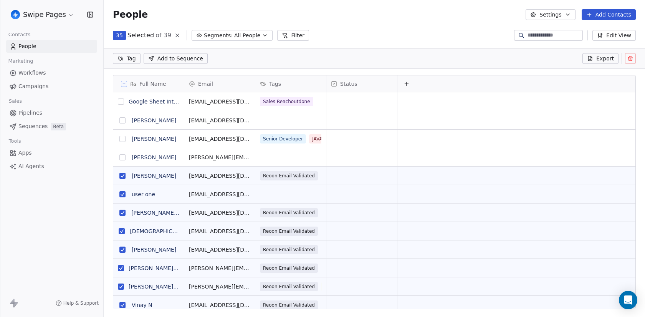
click at [123, 177] on button "grid" at bounding box center [122, 175] width 6 height 6
click at [123, 195] on button "grid" at bounding box center [122, 194] width 6 height 6
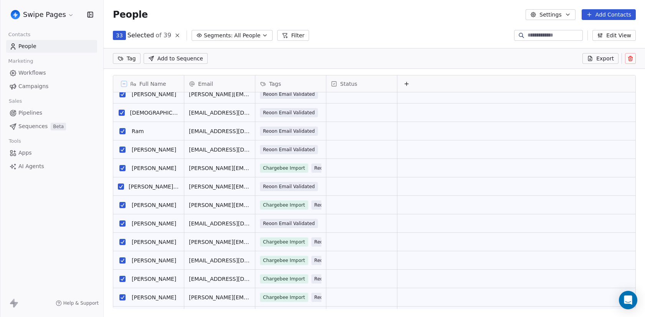
scroll to position [263, 0]
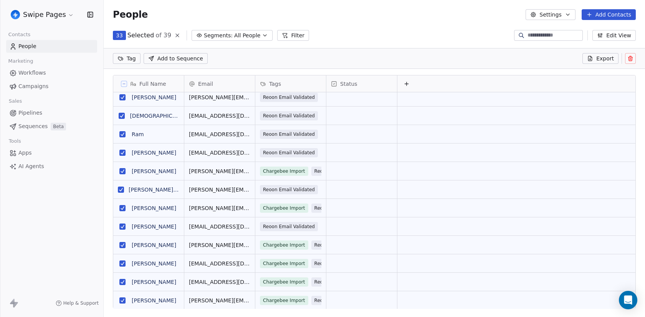
click at [123, 152] on button "grid" at bounding box center [122, 152] width 6 height 6
click at [201, 55] on button "Add to Sequence" at bounding box center [176, 58] width 64 height 11
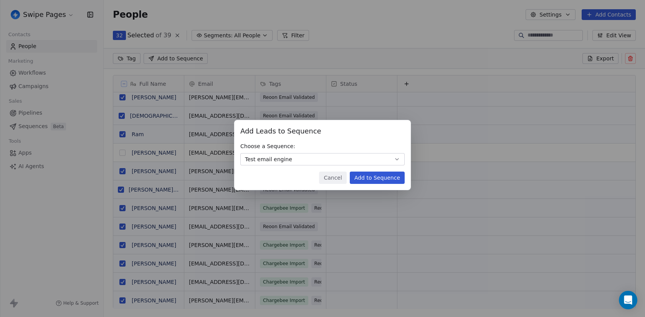
click at [379, 176] on button "Add to Sequence" at bounding box center [377, 177] width 55 height 12
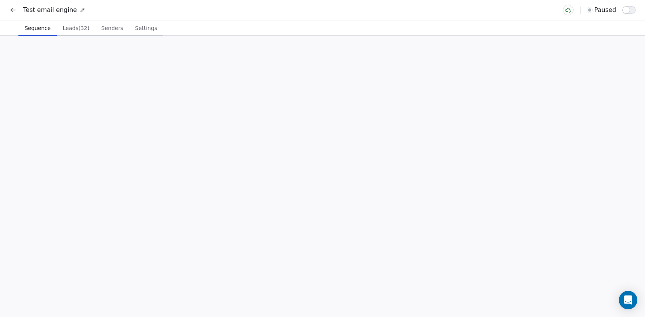
click at [35, 29] on span "Sequence" at bounding box center [38, 28] width 32 height 11
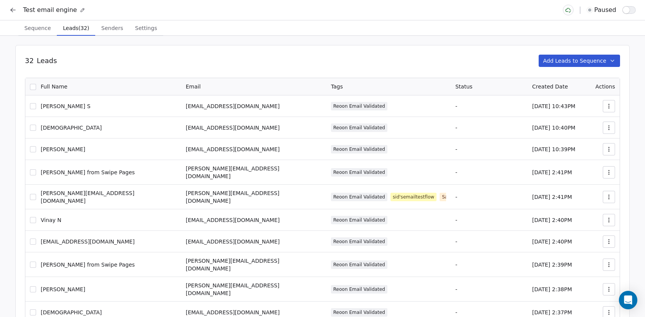
click at [80, 31] on span "Leads (32)" at bounding box center [76, 28] width 32 height 11
click at [631, 12] on button "button" at bounding box center [629, 10] width 13 height 8
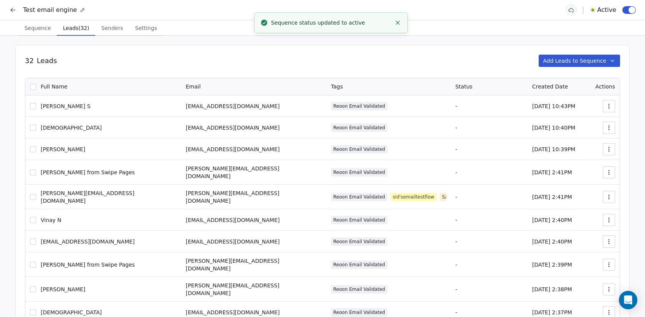
click at [15, 10] on icon at bounding box center [13, 10] width 8 height 8
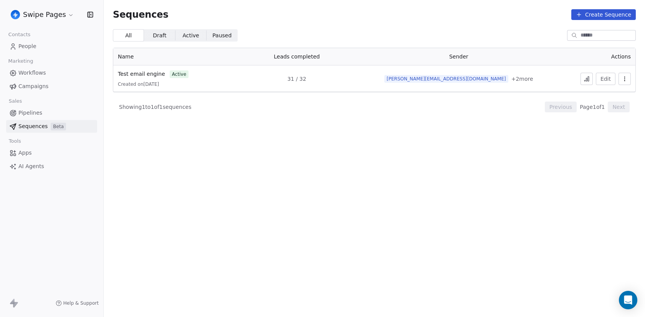
click at [53, 10] on html "Swipe Pages Contacts People Marketing Workflows Campaigns Sales Pipelines Seque…" at bounding box center [322, 158] width 645 height 317
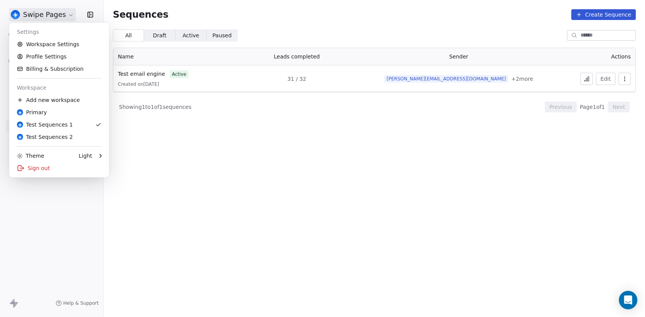
click at [53, 10] on html "Swipe Pages Contacts People Marketing Workflows Campaigns Sales Pipelines Seque…" at bounding box center [322, 158] width 645 height 317
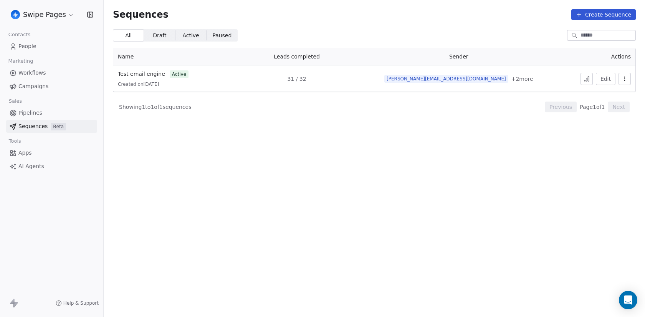
click at [48, 16] on html "Swipe Pages Contacts People Marketing Workflows Campaigns Sales Pipelines Seque…" at bounding box center [322, 158] width 645 height 317
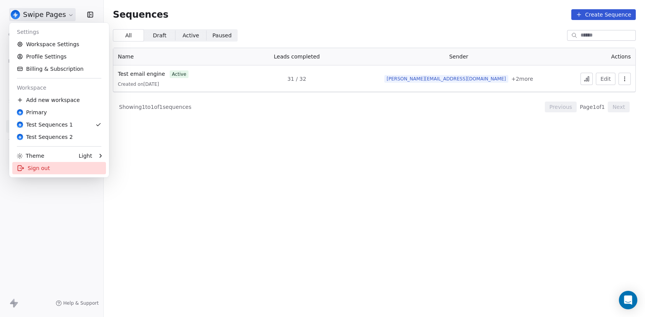
click at [62, 171] on div "Sign out" at bounding box center [59, 168] width 94 height 12
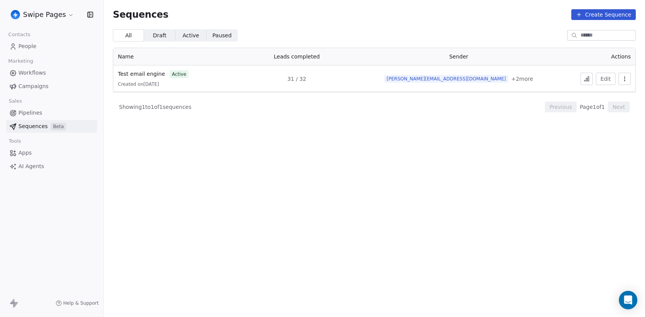
click at [176, 171] on section "Sequences Create Sequence All All Draft Draft Active Active Paused Paused Name …" at bounding box center [375, 158] width 542 height 317
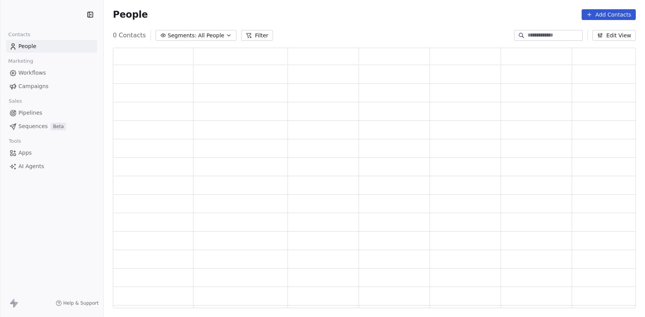
scroll to position [260, 523]
